Goal: Task Accomplishment & Management: Use online tool/utility

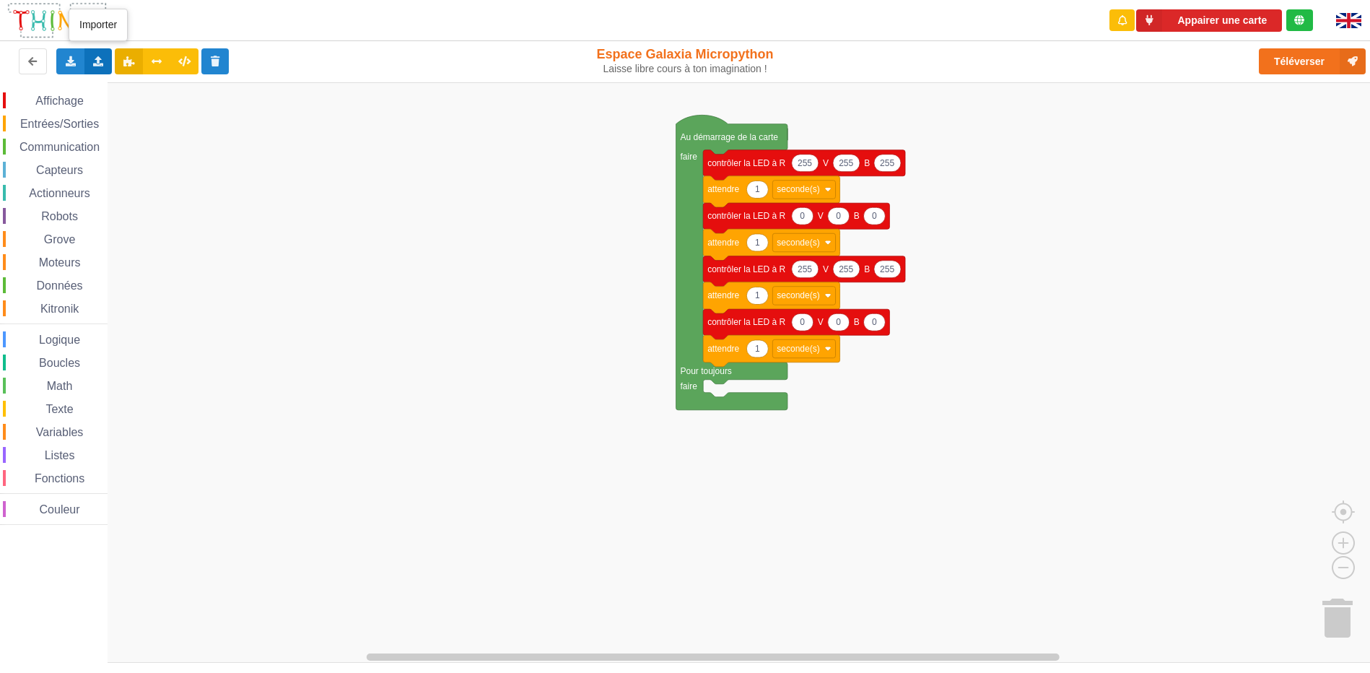
click at [93, 56] on icon at bounding box center [98, 60] width 12 height 9
click at [122, 82] on div "Importer un assemblage de blocs" at bounding box center [189, 88] width 193 height 26
